Goal: Find specific page/section: Find specific page/section

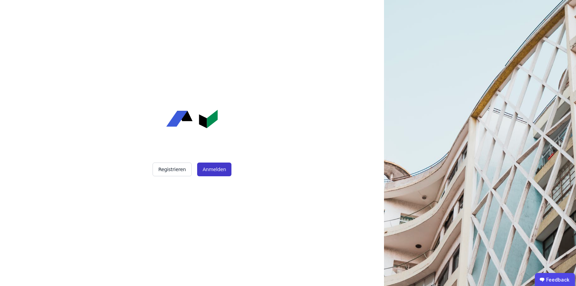
click at [222, 171] on button "Anmelden" at bounding box center [214, 169] width 34 height 14
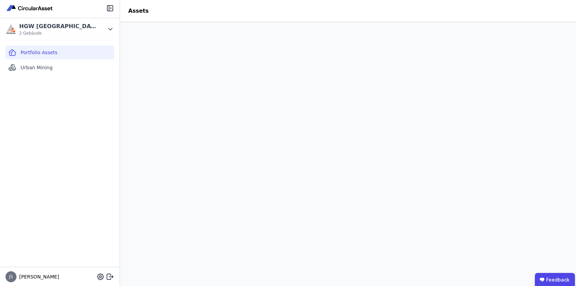
click at [276, 20] on header "Assets" at bounding box center [348, 11] width 456 height 22
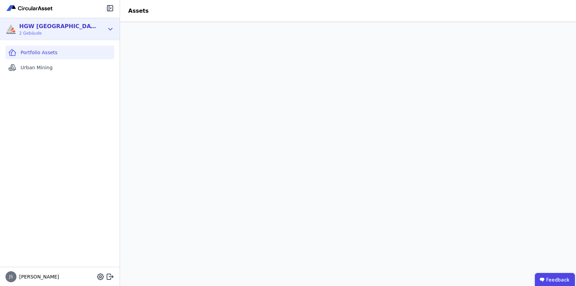
click at [111, 33] on div "HGW Karlsruhe 2 Gebäude" at bounding box center [60, 29] width 120 height 22
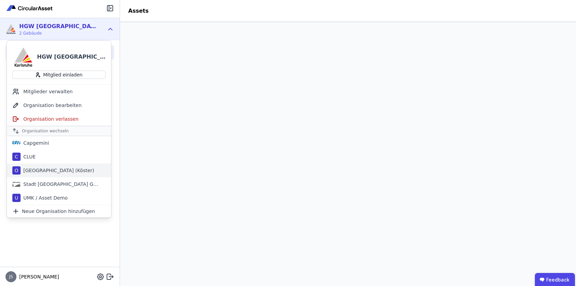
click at [63, 168] on div "Osnabrück (Köster)" at bounding box center [58, 170] width 74 height 7
